Goal: Task Accomplishment & Management: Use online tool/utility

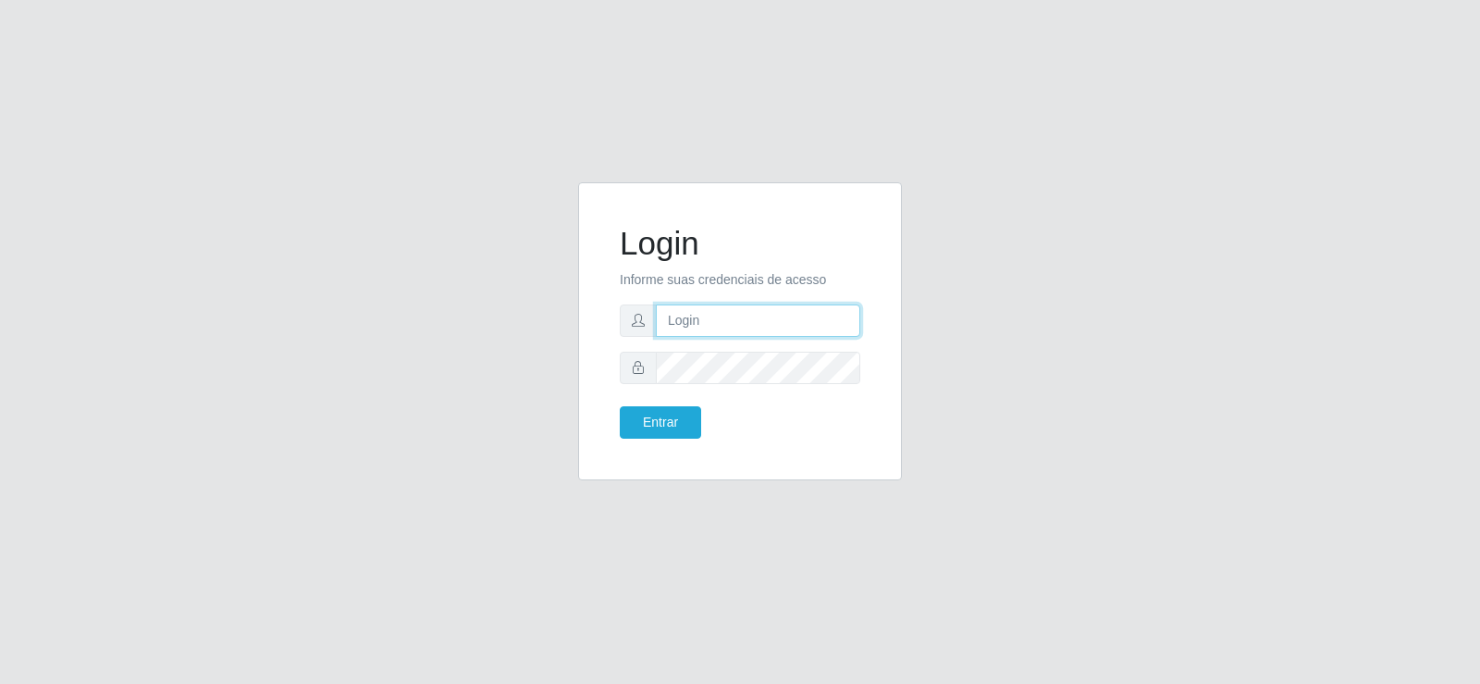
click at [730, 318] on input "text" at bounding box center [758, 320] width 204 height 32
type input "[EMAIL_ADDRESS][DOMAIN_NAME]"
click at [684, 414] on button "Entrar" at bounding box center [660, 422] width 81 height 32
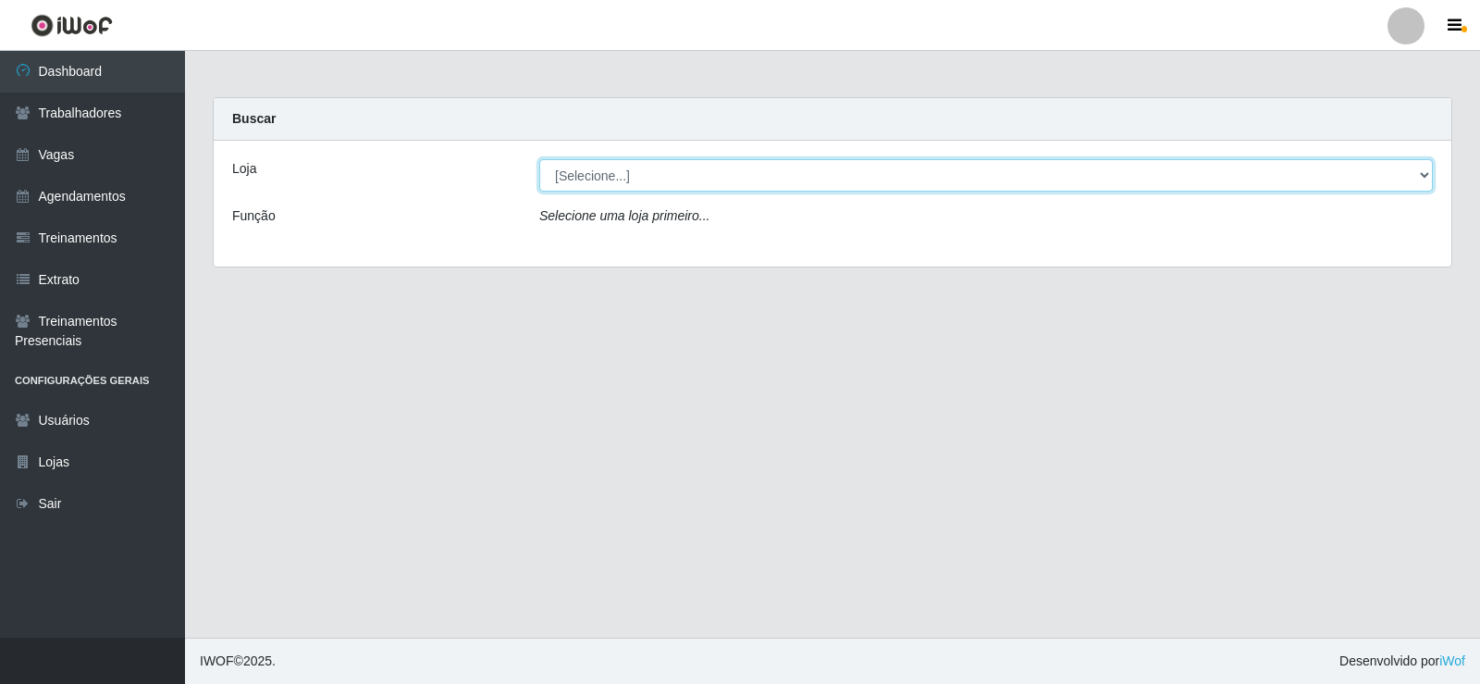
click at [599, 190] on select "[Selecione...] Iskisita Atakado - Centro de Distribuição" at bounding box center [986, 175] width 894 height 32
select select "425"
click at [539, 159] on select "[Selecione...] Iskisita Atakado - Centro de Distribuição" at bounding box center [986, 175] width 894 height 32
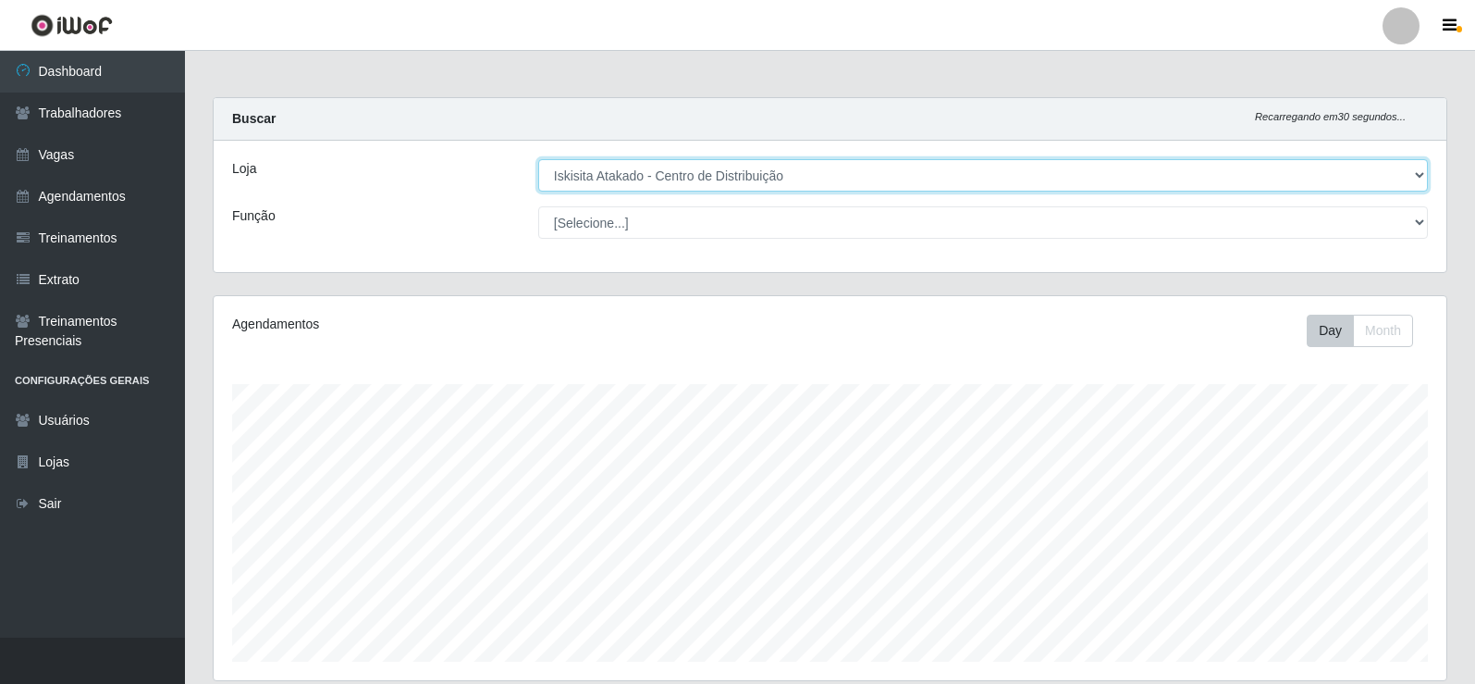
scroll to position [384, 1233]
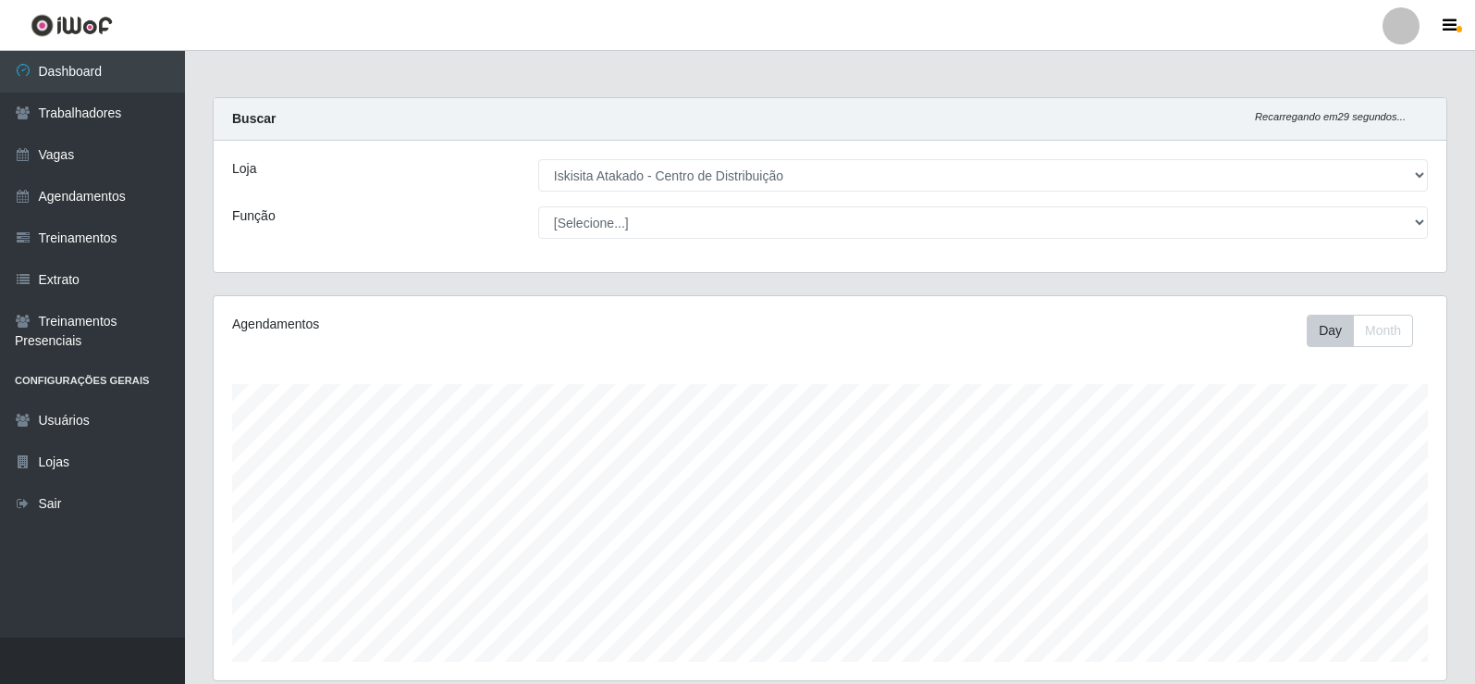
click at [407, 293] on div "Carregando... Buscar Recarregando em 29 segundos... Loja [Selecione...] Iskisit…" at bounding box center [830, 196] width 1263 height 198
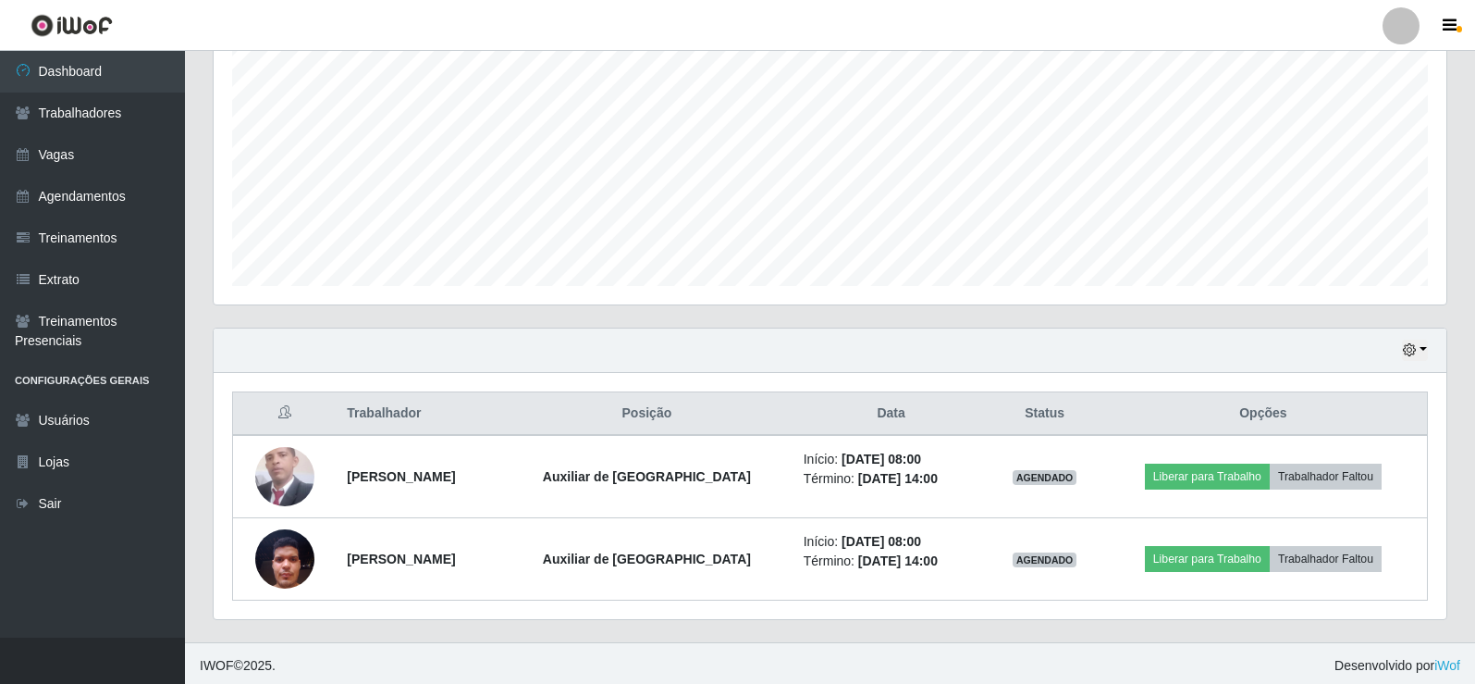
scroll to position [380, 0]
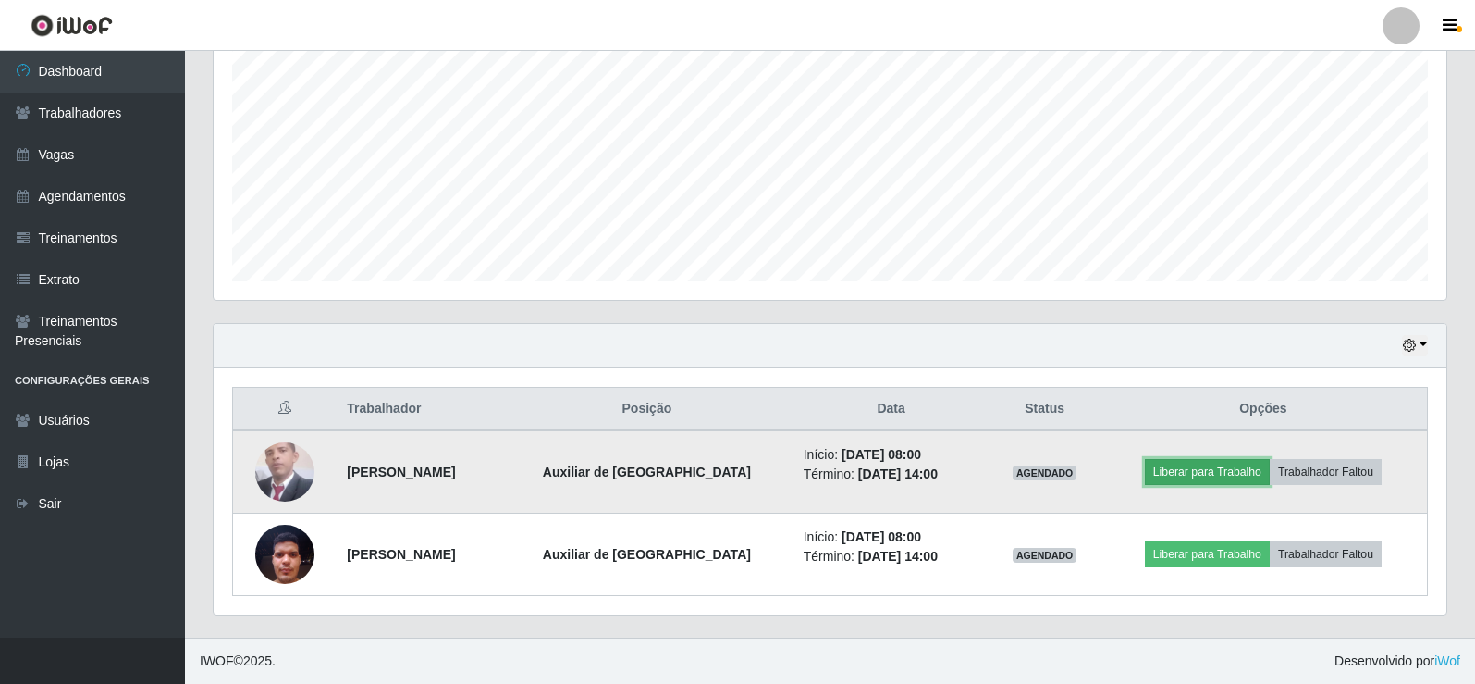
click at [1205, 469] on button "Liberar para Trabalho" at bounding box center [1207, 472] width 125 height 26
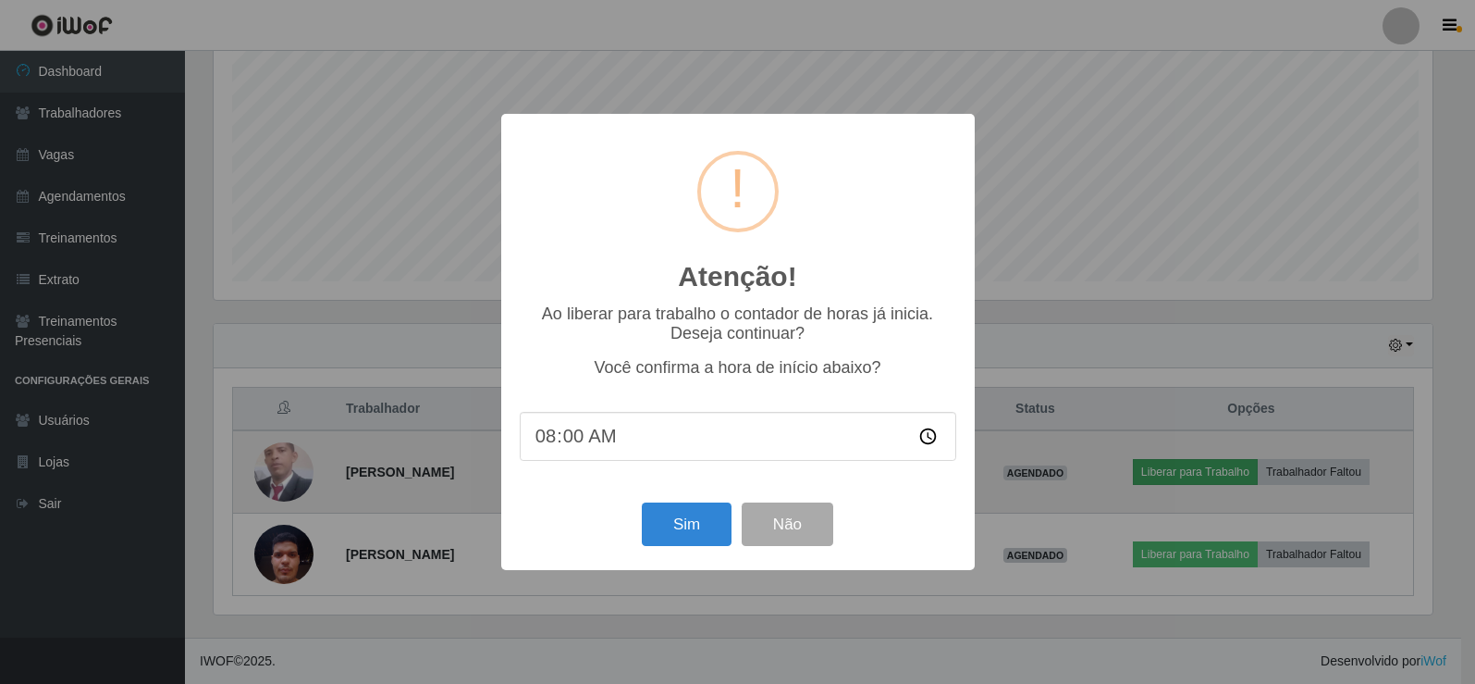
scroll to position [384, 1224]
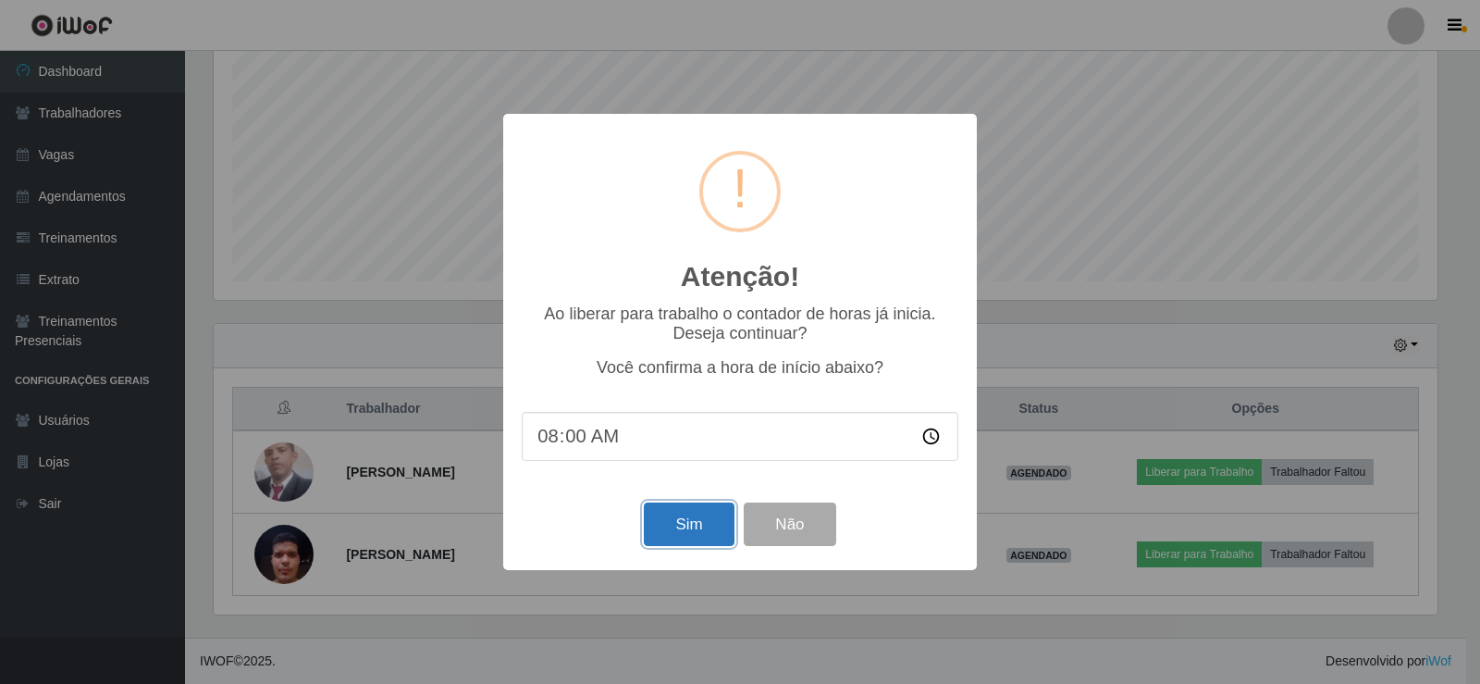
click at [707, 514] on button "Sim" at bounding box center [689, 523] width 90 height 43
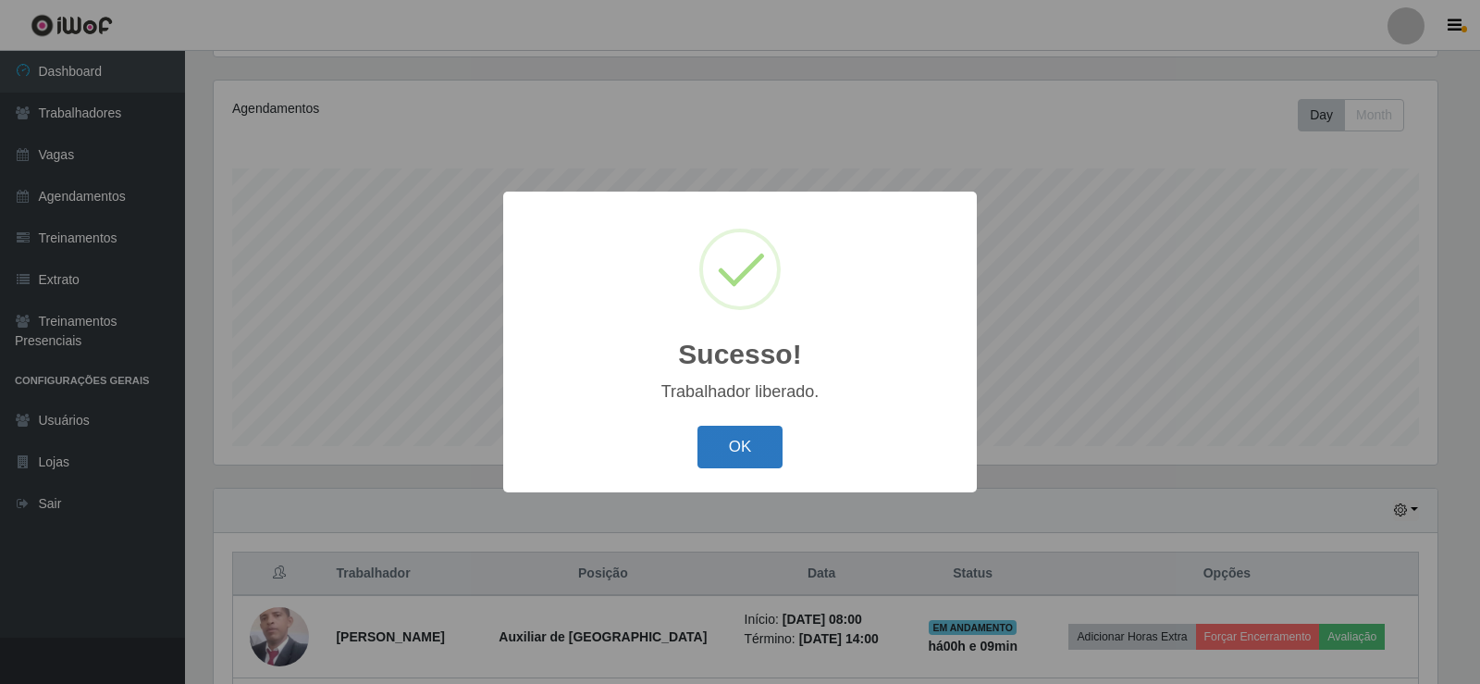
click at [743, 445] on button "OK" at bounding box center [740, 447] width 86 height 43
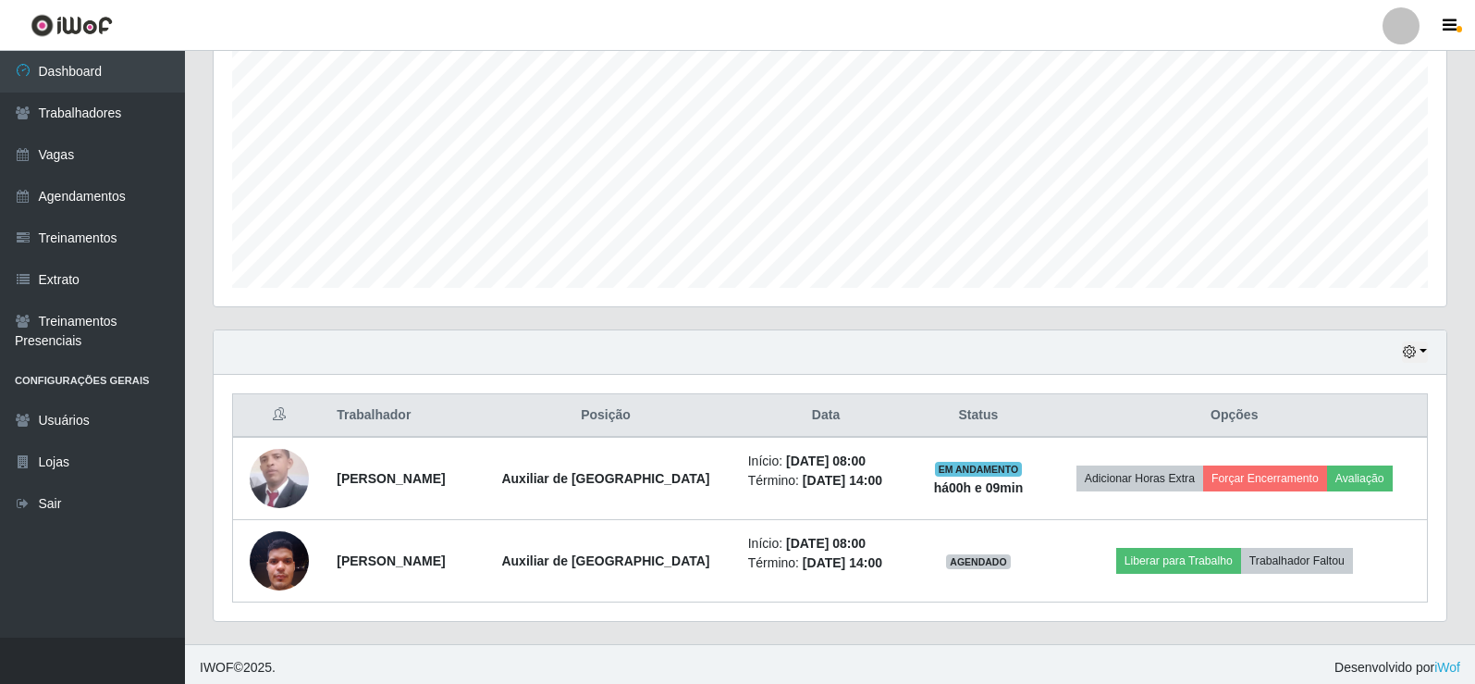
scroll to position [380, 0]
